Goal: Task Accomplishment & Management: Complete application form

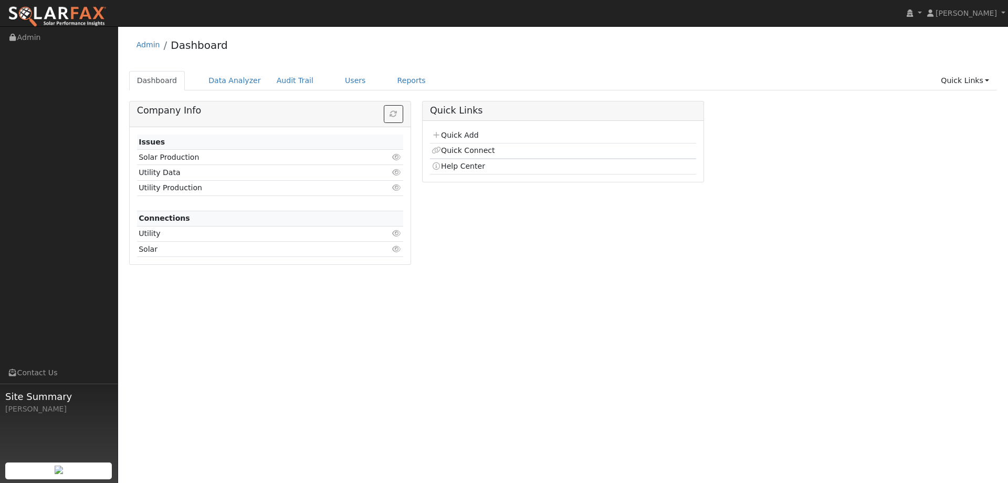
click at [360, 80] on ul "Dashboard Data Analyzer Audit Trail Users Reports Quick Links Quick Add Quick C…" at bounding box center [563, 80] width 869 height 19
click at [337, 80] on link "Users" at bounding box center [355, 80] width 37 height 19
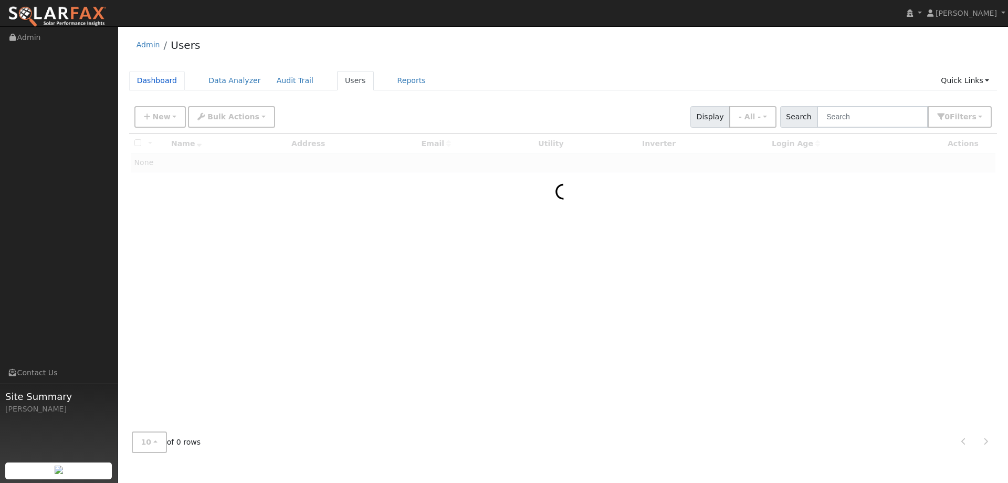
click at [162, 81] on link "Dashboard" at bounding box center [157, 80] width 56 height 19
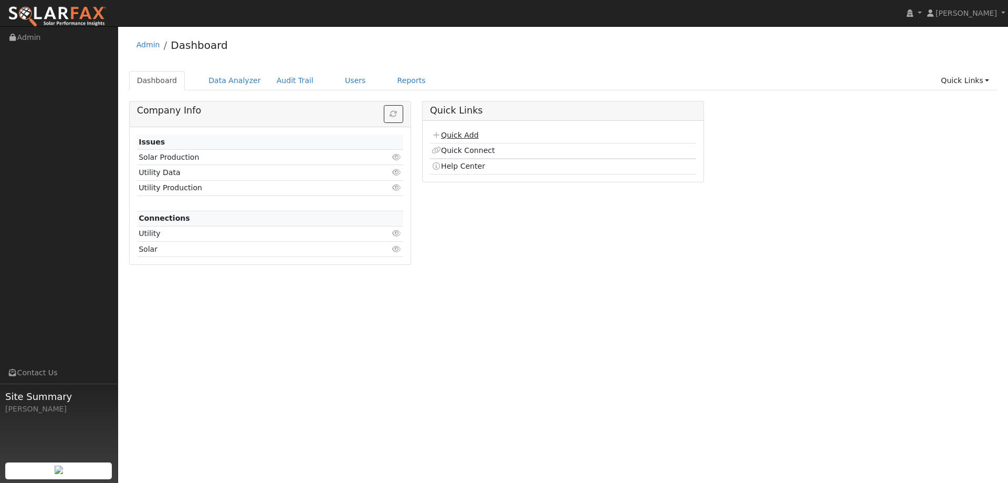
click at [471, 135] on link "Quick Add" at bounding box center [455, 135] width 47 height 8
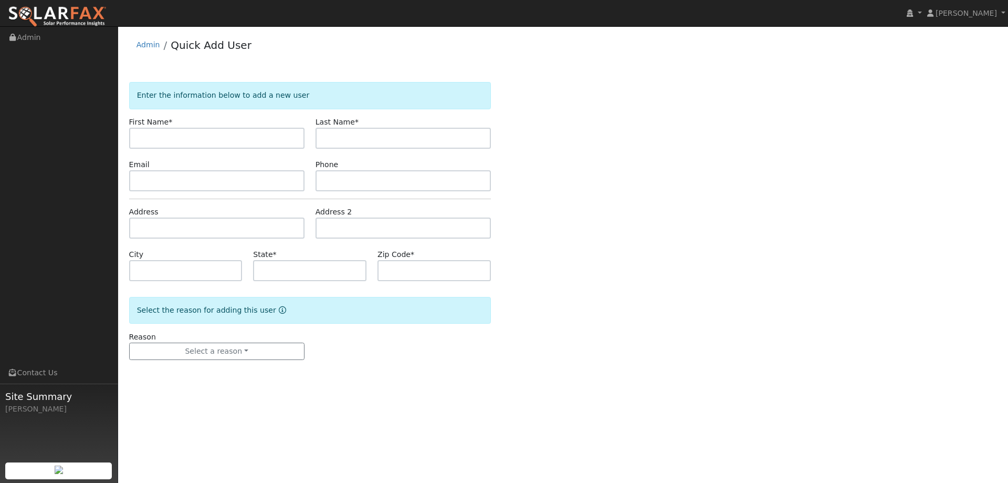
drag, startPoint x: 131, startPoint y: 141, endPoint x: 138, endPoint y: 138, distance: 7.8
click at [135, 139] on div "First Name *" at bounding box center [216, 133] width 186 height 32
paste input "Phil"
click at [139, 139] on input "Phil" at bounding box center [216, 138] width 175 height 21
type input "Phil"
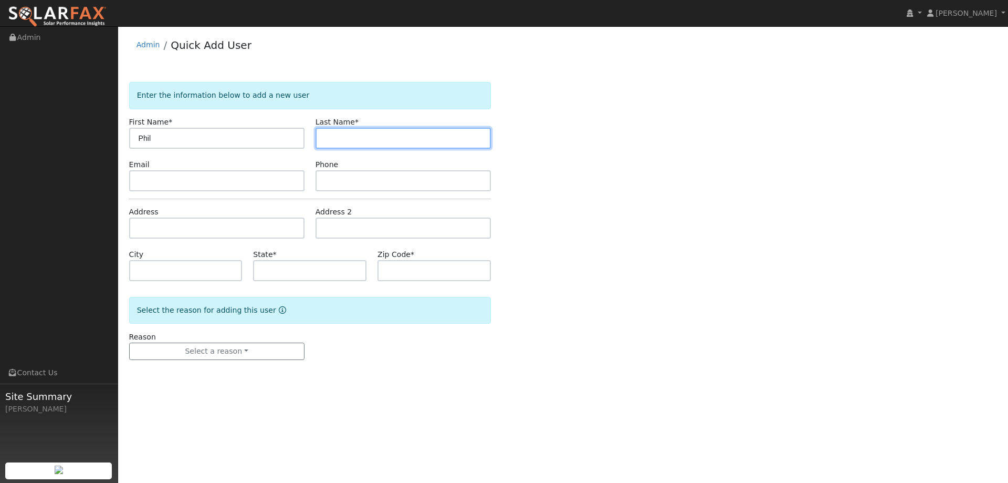
click at [375, 138] on input "text" at bounding box center [403, 138] width 175 height 21
click at [341, 134] on input "text" at bounding box center [403, 138] width 175 height 21
paste input "Salter"
click at [327, 137] on input "Salter" at bounding box center [403, 138] width 175 height 21
type input "Salter"
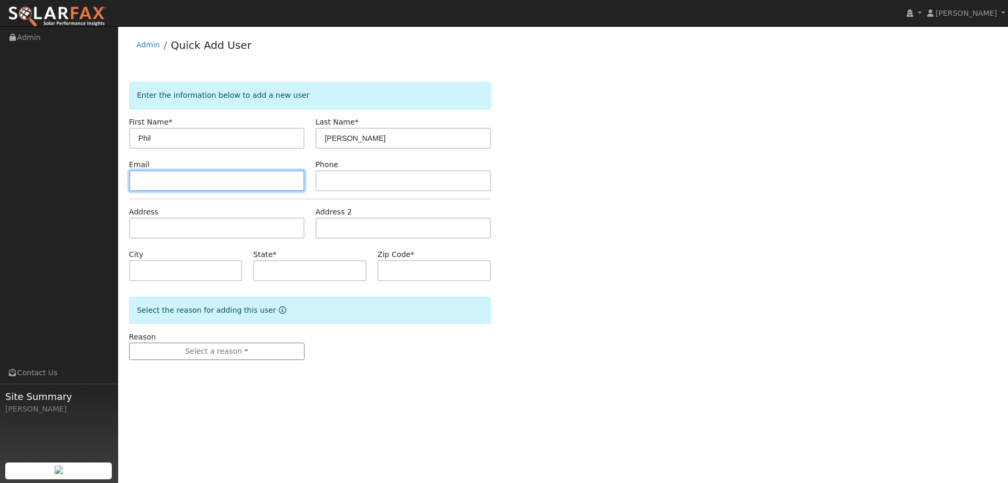
click at [230, 183] on input "text" at bounding box center [216, 180] width 175 height 21
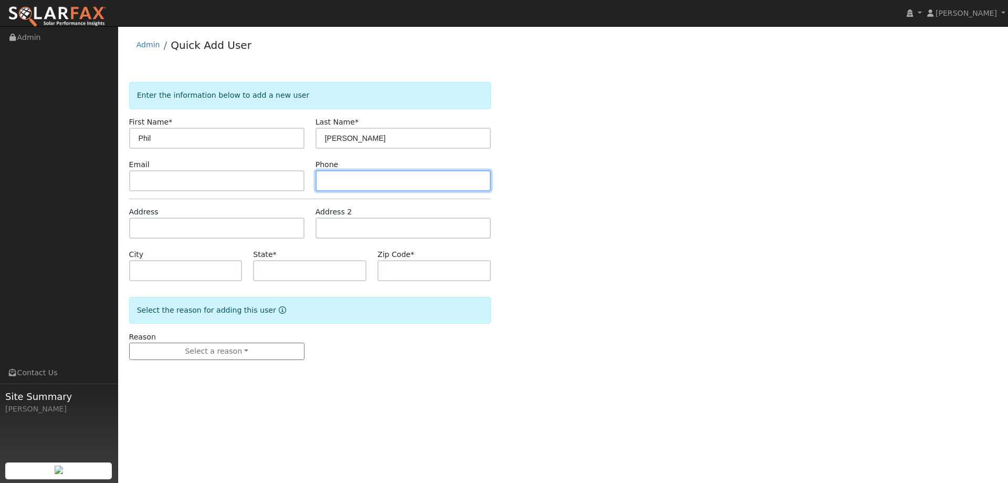
click at [345, 183] on input "text" at bounding box center [403, 180] width 175 height 21
paste input "(530) 575-8045"
click at [326, 182] on input "(530) 575-8045" at bounding box center [403, 180] width 175 height 21
type input "(530) 575-8045"
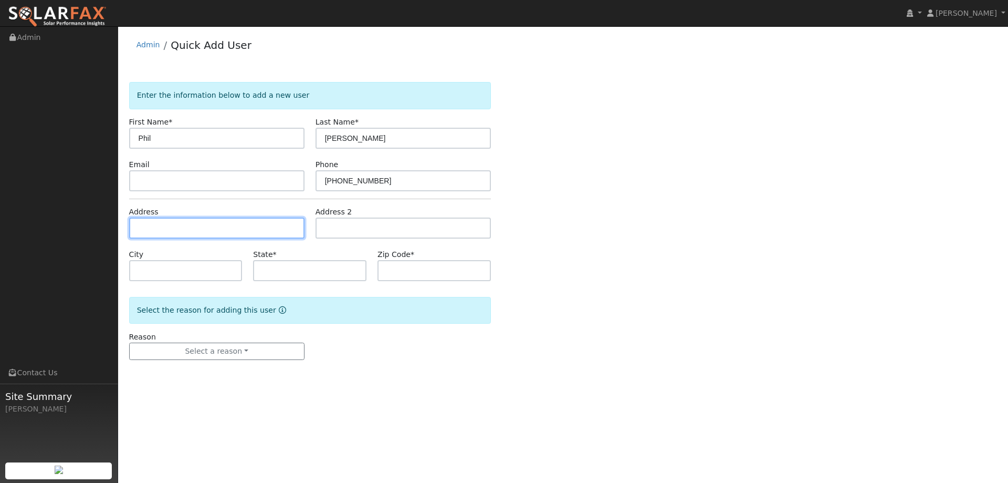
click at [215, 235] on input "text" at bounding box center [216, 227] width 175 height 21
click at [161, 226] on input "text" at bounding box center [216, 227] width 175 height 21
paste input "12865 Ridge Rd"
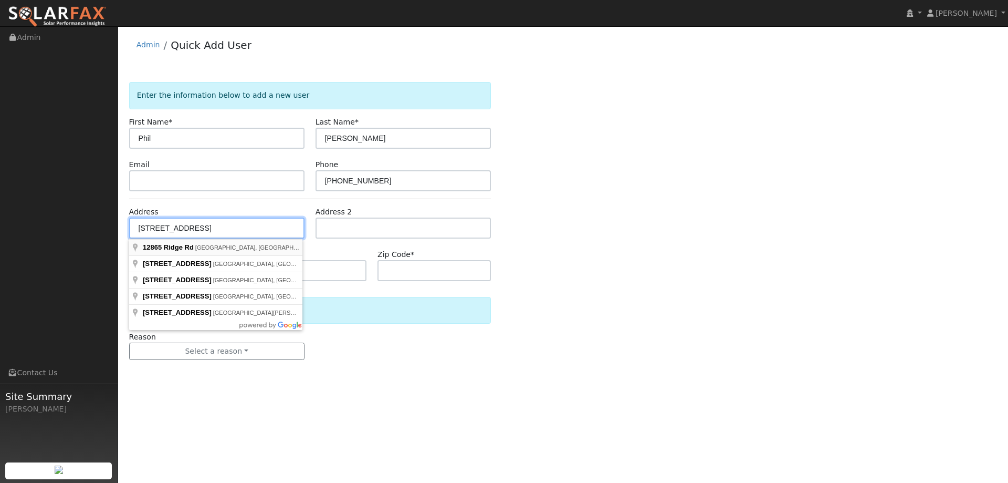
type input "12865 Ridge Road"
type input "Grass Valley"
type input "CA"
type input "95945"
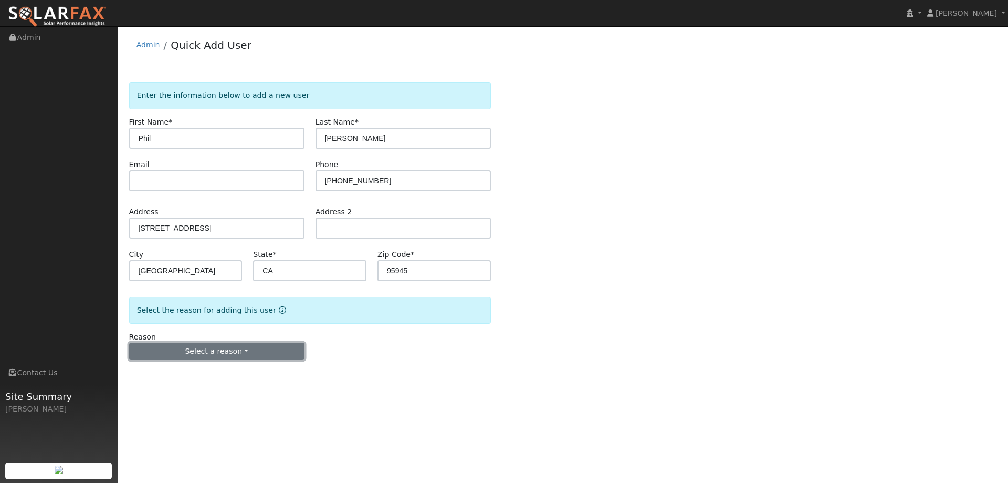
click at [266, 352] on button "Select a reason" at bounding box center [216, 351] width 175 height 18
click at [204, 376] on link "New lead" at bounding box center [188, 373] width 116 height 15
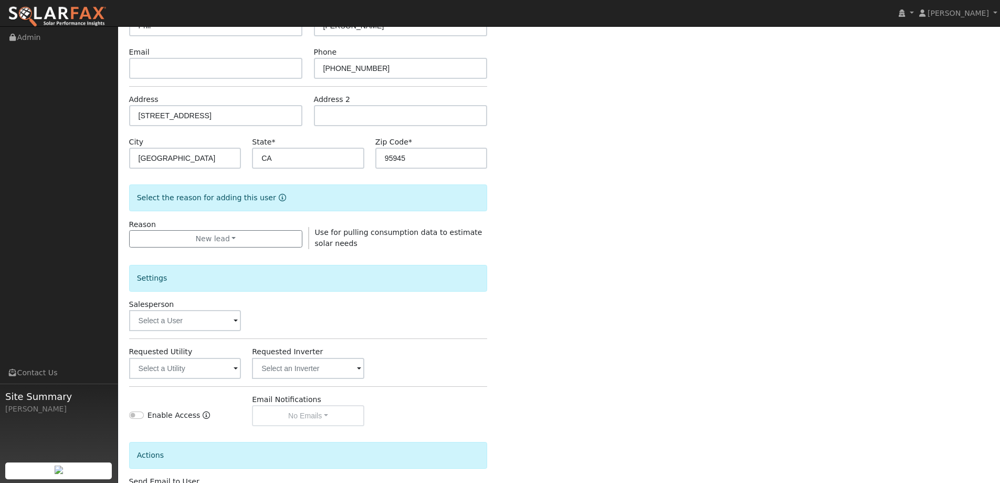
scroll to position [197, 0]
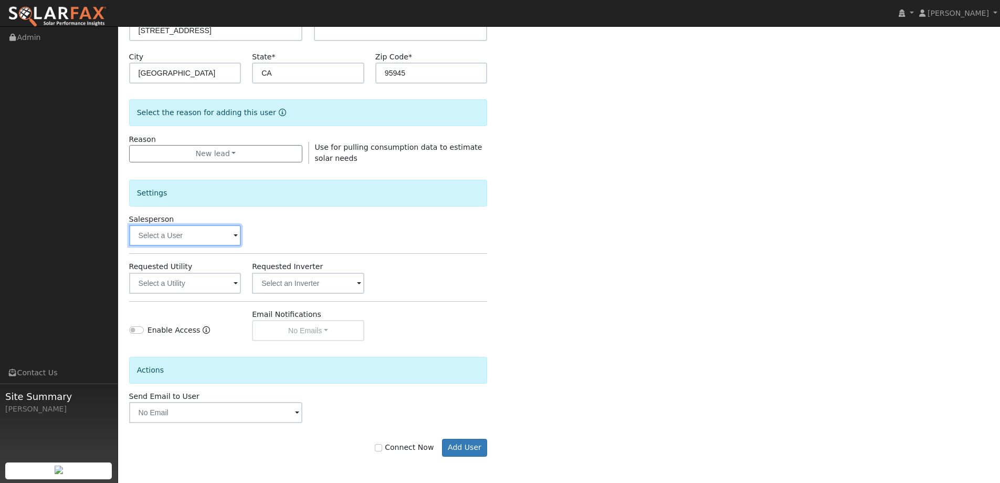
click at [205, 229] on input "text" at bounding box center [185, 235] width 112 height 21
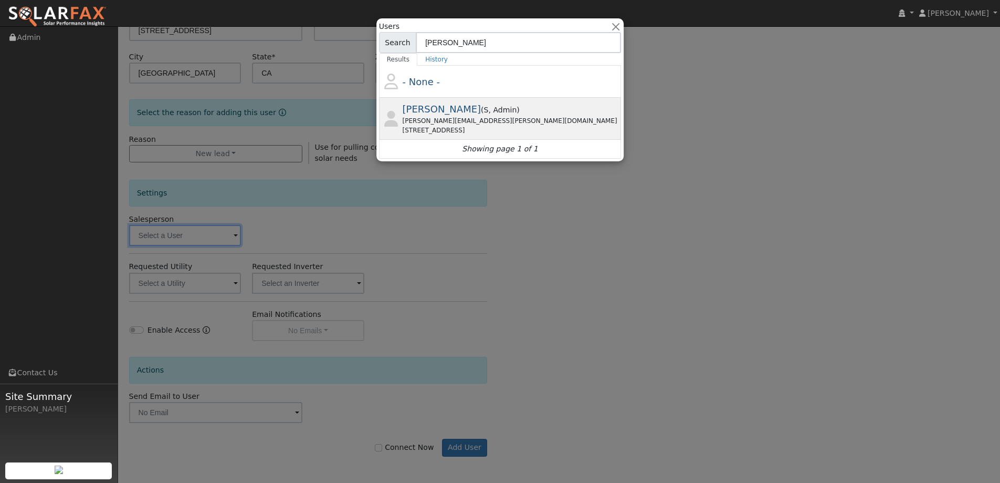
type input "gavin"
click at [489, 107] on span ", Admin" at bounding box center [503, 110] width 28 height 8
type input "Gavin Steiner"
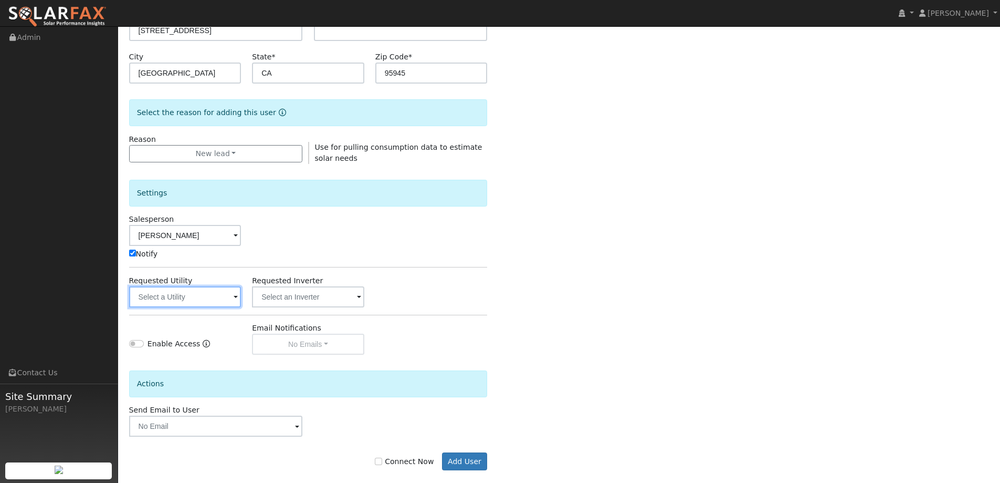
click at [222, 296] on input "text" at bounding box center [185, 296] width 112 height 21
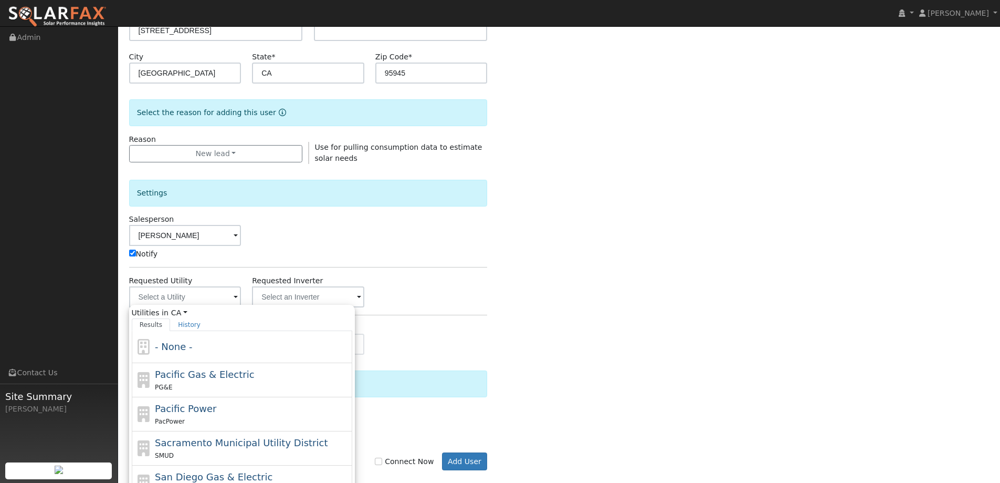
drag, startPoint x: 279, startPoint y: 377, endPoint x: 288, endPoint y: 377, distance: 8.4
click at [279, 377] on div "Pacific Gas & Electric PG&E" at bounding box center [252, 379] width 195 height 25
type input "Pacific Gas & Electric"
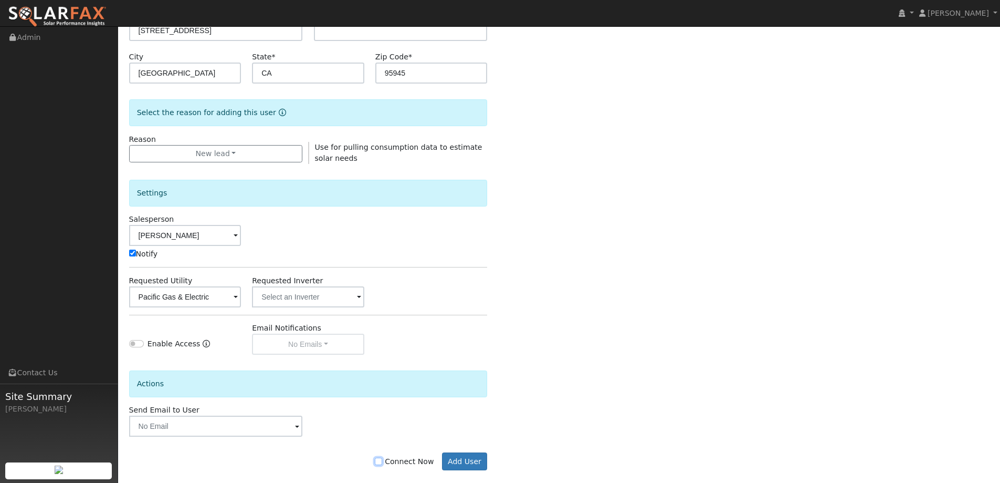
click at [382, 463] on input "Connect Now" at bounding box center [378, 460] width 7 height 7
checkbox input "true"
click at [466, 463] on button "Add User" at bounding box center [465, 461] width 46 height 18
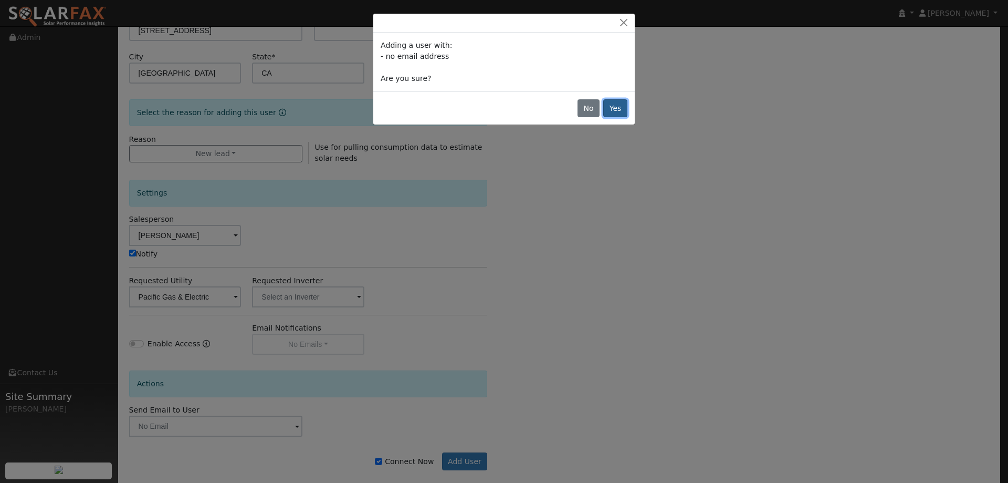
click at [621, 109] on button "Yes" at bounding box center [615, 108] width 24 height 18
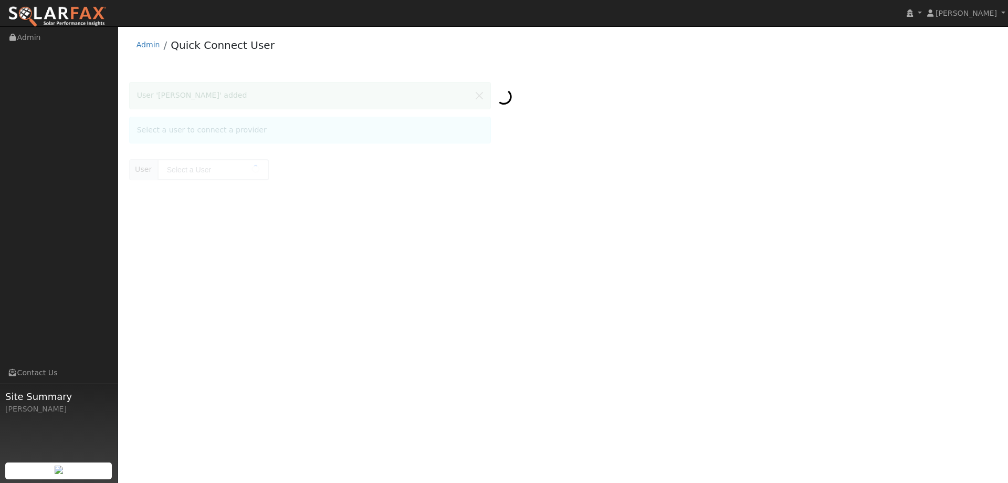
type input "[PERSON_NAME]"
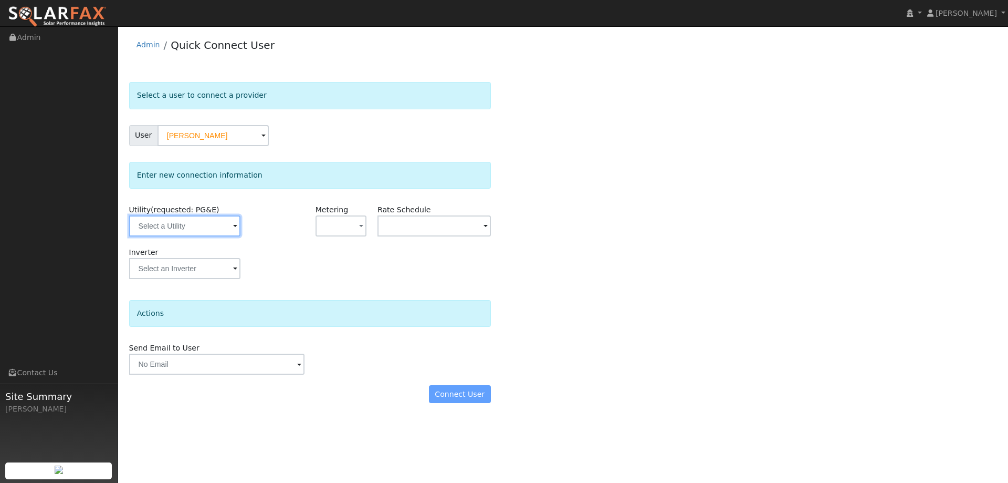
click at [218, 224] on input "text" at bounding box center [184, 225] width 111 height 21
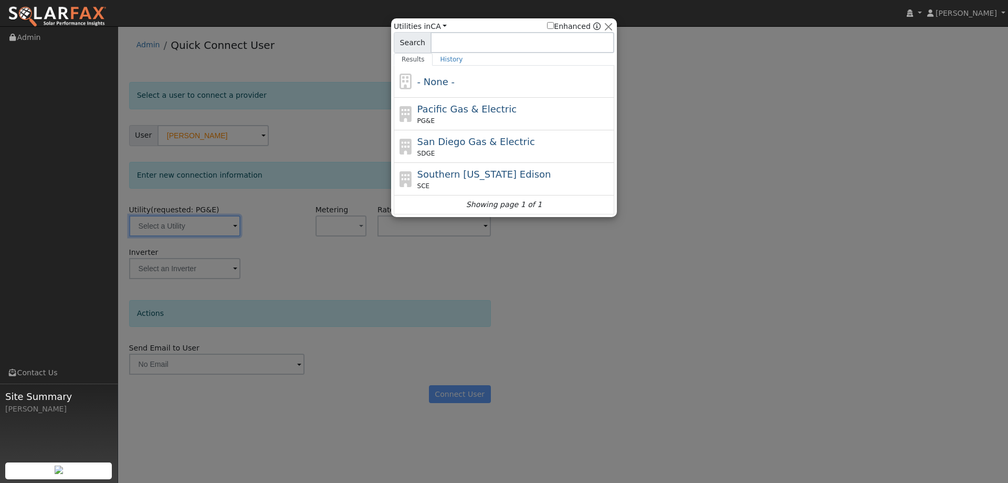
click at [497, 120] on div "PG&E" at bounding box center [515, 120] width 195 height 9
type input "PG&E"
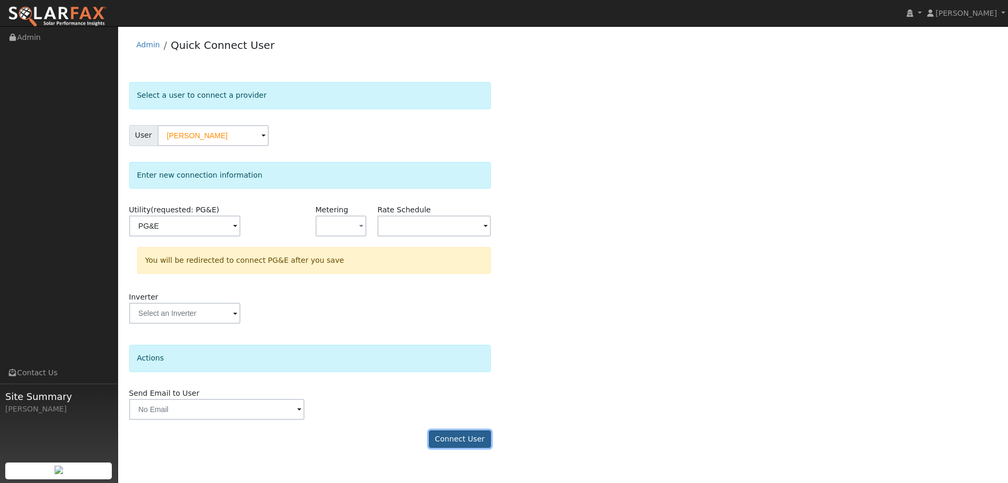
click at [466, 436] on button "Connect User" at bounding box center [460, 439] width 62 height 18
